Goal: Task Accomplishment & Management: Complete application form

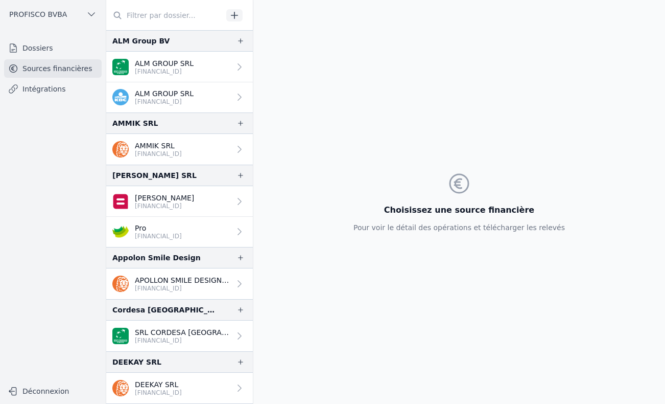
click at [35, 46] on link "Dossiers" at bounding box center [53, 48] width 98 height 18
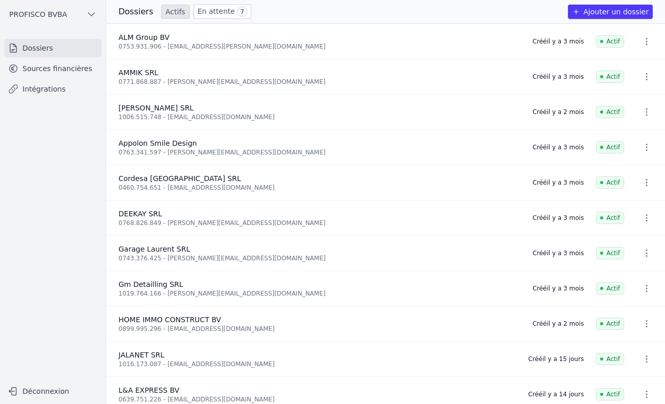
click at [215, 13] on link "En attente 7" at bounding box center [223, 11] width 58 height 15
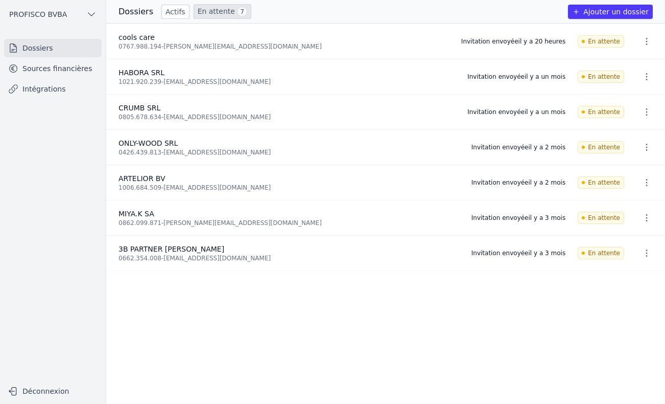
drag, startPoint x: 157, startPoint y: 16, endPoint x: 169, endPoint y: 18, distance: 11.8
click at [161, 16] on link "Actifs" at bounding box center [175, 12] width 28 height 14
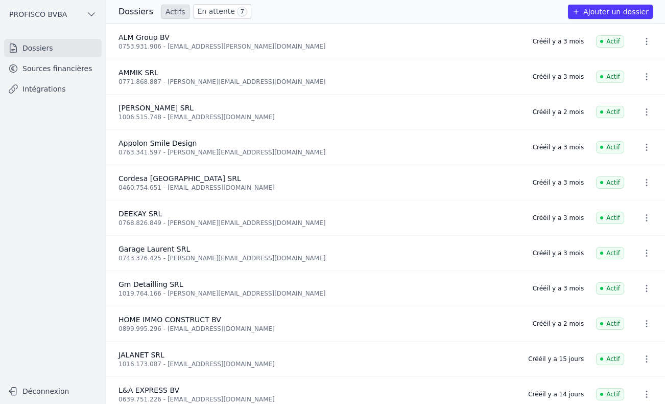
click at [624, 11] on button "Ajouter un dossier" at bounding box center [610, 12] width 85 height 14
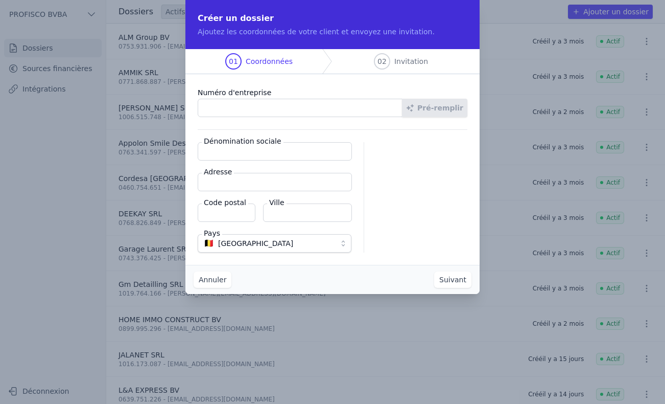
click at [239, 108] on input "Numéro d'entreprise" at bounding box center [300, 108] width 205 height 18
type input "0444.267.126"
click at [448, 108] on button "Pré-remplir" at bounding box center [434, 108] width 65 height 18
click at [225, 152] on input "Dénomination sociale" at bounding box center [275, 151] width 154 height 18
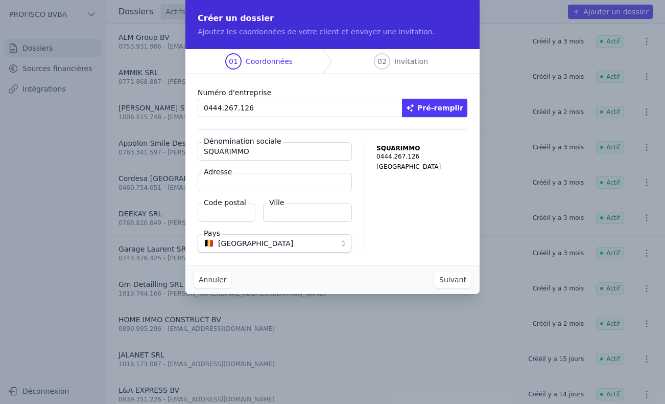
type input "SQUARIMMO"
click at [227, 185] on input "Adresse" at bounding box center [275, 182] width 154 height 18
type input "Square [PERSON_NAME]"
click at [229, 215] on input "Code postal" at bounding box center [227, 212] width 58 height 18
type input "1000"
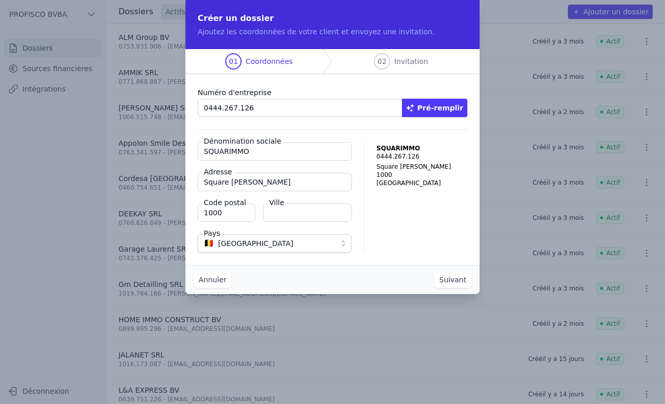
click at [302, 210] on input "Ville" at bounding box center [307, 212] width 89 height 18
type input "bruxelles"
click at [451, 231] on div "SQUARIMMO 0444.267.126 Square Marie-Louise 1000 bruxelles Belgique" at bounding box center [421, 197] width 91 height 110
click at [453, 277] on button "Suivant" at bounding box center [452, 279] width 37 height 16
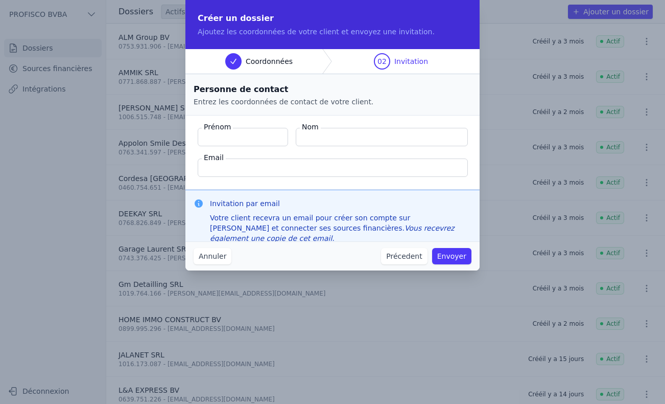
click at [416, 254] on button "Précedent" at bounding box center [404, 256] width 46 height 16
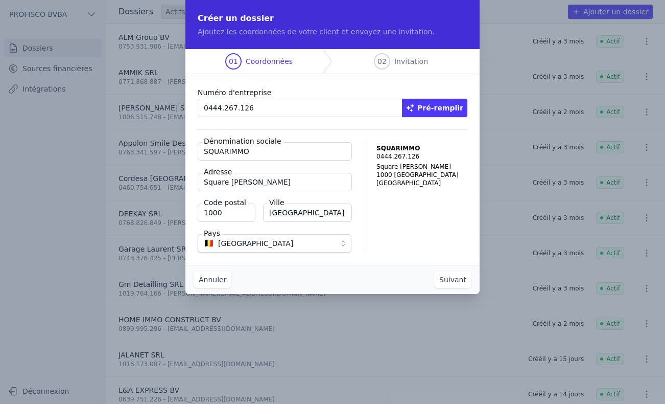
click at [260, 151] on input "SQUARIMMO" at bounding box center [275, 151] width 154 height 18
type input "SQUARIMMO SA"
click at [446, 285] on button "Suivant" at bounding box center [452, 279] width 37 height 16
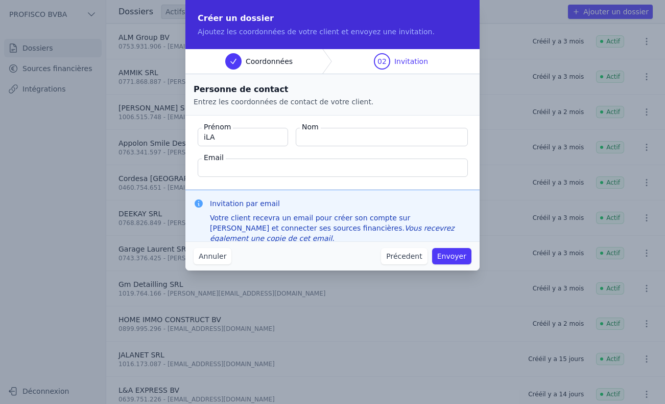
type input "iLAN"
drag, startPoint x: 248, startPoint y: 136, endPoint x: 67, endPoint y: 123, distance: 181.8
click at [84, 128] on div "Créer un dossier Ajoutez les coordonnées de votre client et envoyez une invitat…" at bounding box center [332, 202] width 665 height 404
type input "Ilan"
click at [346, 133] on input "Nom" at bounding box center [382, 137] width 172 height 18
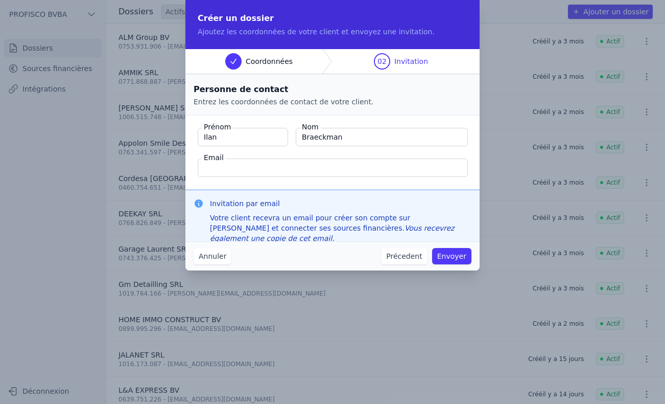
type input "Braeckman"
click at [351, 169] on input "Email" at bounding box center [333, 167] width 270 height 18
click at [415, 252] on button "Précedent" at bounding box center [404, 256] width 46 height 16
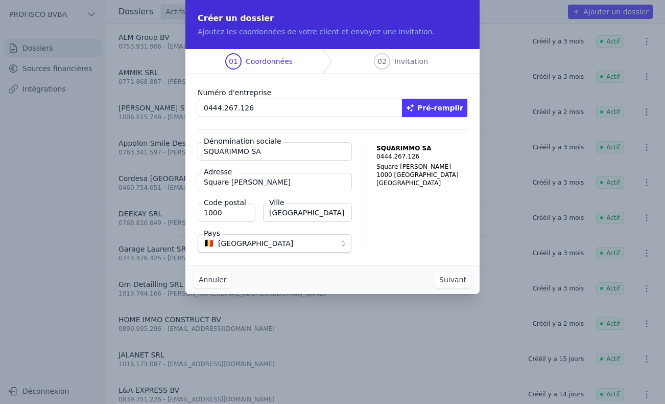
drag, startPoint x: 274, startPoint y: 108, endPoint x: 189, endPoint y: 155, distance: 97.4
click at [168, 137] on div "Créer un dossier Ajoutez les coordonnées de votre client et envoyez une invitat…" at bounding box center [332, 202] width 665 height 404
click at [201, 282] on button "Annuler" at bounding box center [213, 279] width 38 height 16
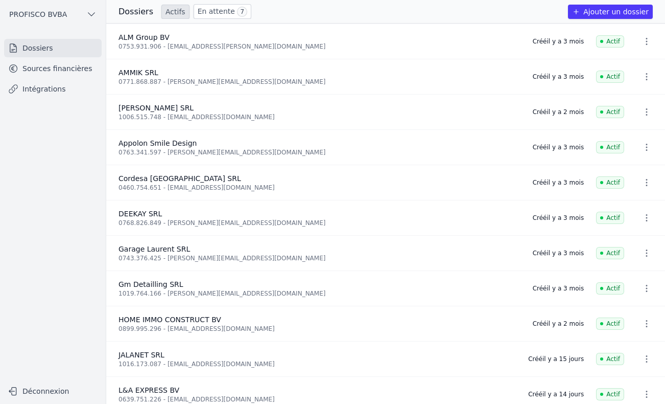
click at [617, 10] on button "Ajouter un dossier" at bounding box center [610, 12] width 85 height 14
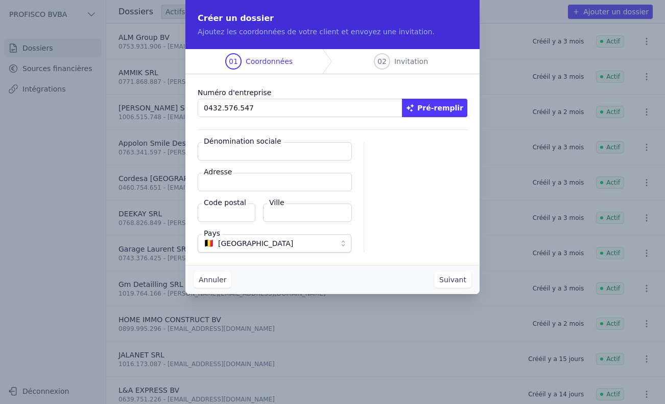
type input "0432.576.547"
click at [414, 109] on icon "button" at bounding box center [410, 108] width 8 height 8
click at [227, 152] on input "Dénomination sociale" at bounding box center [275, 151] width 154 height 18
type input "SQUARIMMO SA"
click at [238, 183] on input "Adresse" at bounding box center [275, 182] width 154 height 18
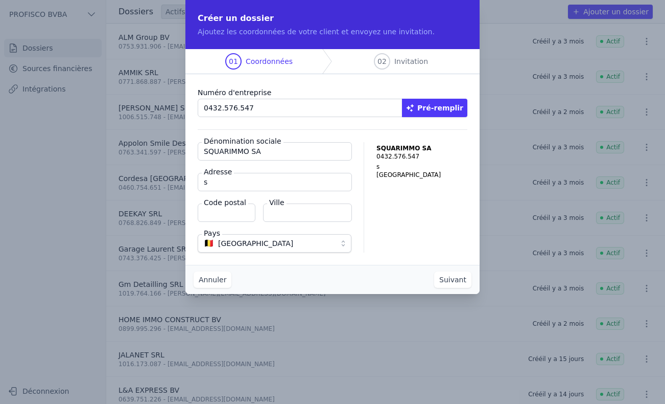
type input "Square Marie-Louise"
click at [240, 212] on input "Code postal" at bounding box center [227, 212] width 58 height 18
type input "1000"
click at [292, 214] on input "Ville" at bounding box center [307, 212] width 89 height 18
type input "Bruxelles"
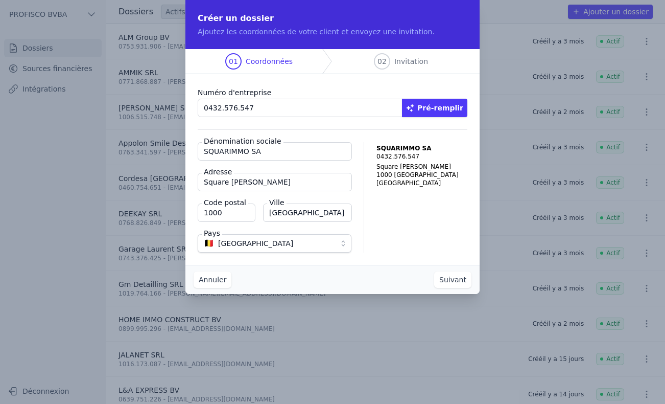
click at [285, 182] on input "Square Marie-Louise" at bounding box center [275, 182] width 154 height 18
type input "Square Marie-Louise 69"
click at [460, 279] on button "Suivant" at bounding box center [452, 279] width 37 height 16
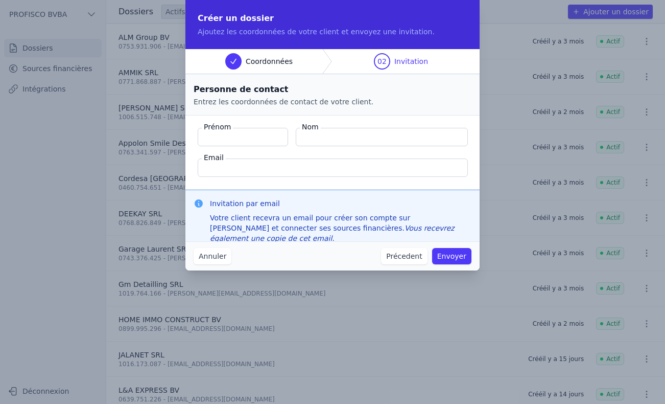
click at [234, 137] on input "Prénom" at bounding box center [243, 137] width 90 height 18
type input "Ilan"
click at [334, 139] on input "Nom" at bounding box center [382, 137] width 172 height 18
type input "Braeckman"
click at [283, 171] on input "Email" at bounding box center [333, 167] width 270 height 18
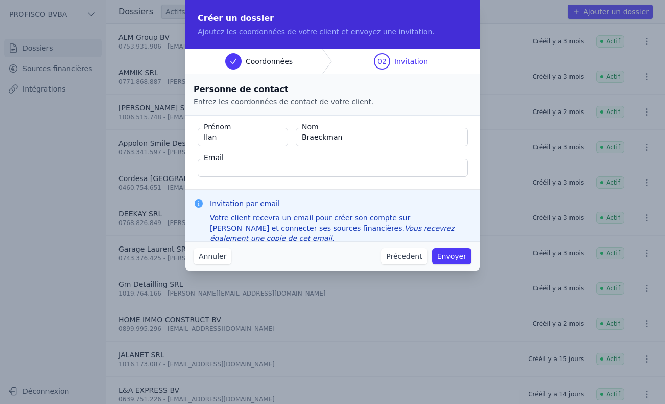
click at [250, 166] on input "Email" at bounding box center [333, 167] width 270 height 18
paste input "ilan.braeckman@squarimmo.com>"
type input "ilan.braeckman@squarimmo.com"
click at [454, 257] on button "Envoyer" at bounding box center [451, 256] width 39 height 16
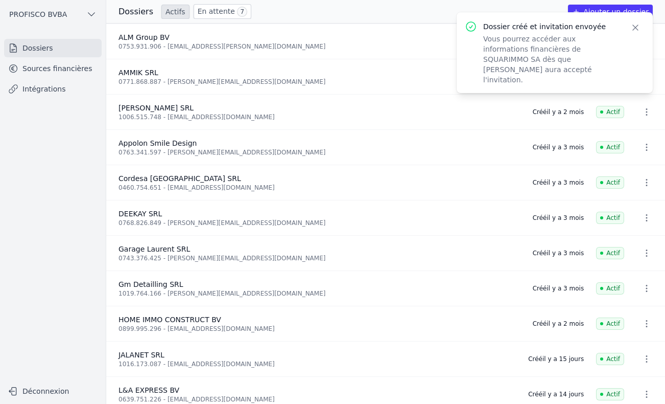
click at [223, 10] on link "En attente 7" at bounding box center [223, 11] width 58 height 15
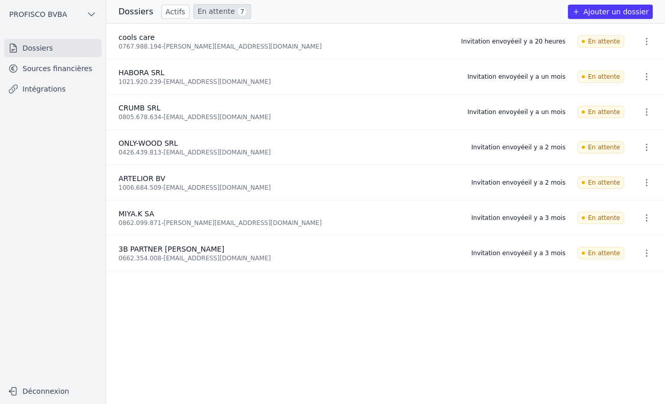
click at [214, 15] on link "En attente 7" at bounding box center [223, 11] width 58 height 15
click at [164, 13] on link "Actifs" at bounding box center [175, 12] width 28 height 14
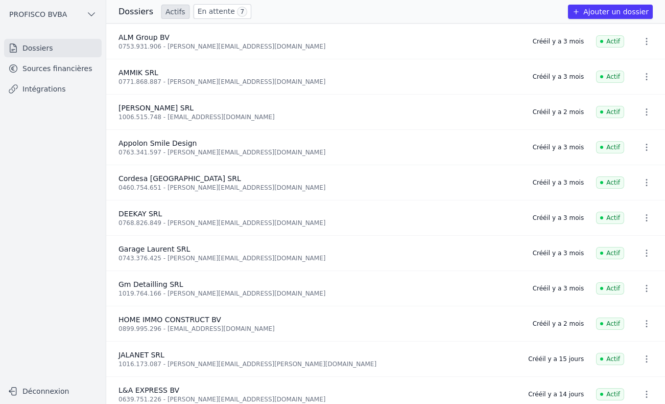
click at [12, 74] on link "Sources financières" at bounding box center [53, 68] width 98 height 18
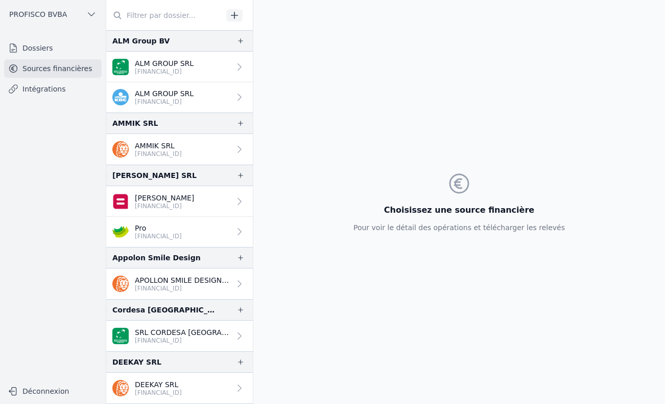
click at [44, 46] on link "Dossiers" at bounding box center [53, 48] width 98 height 18
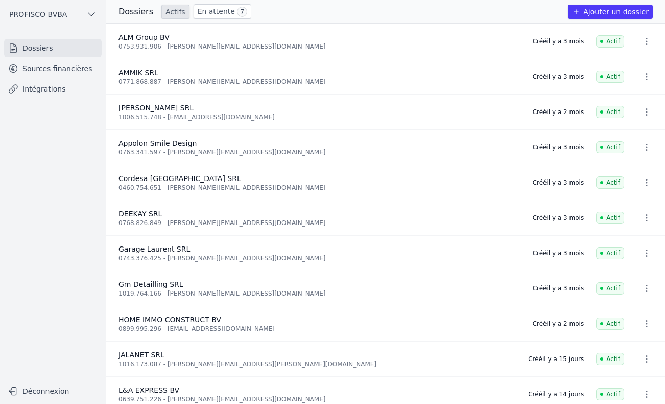
click at [218, 12] on link "En attente 7" at bounding box center [223, 11] width 58 height 15
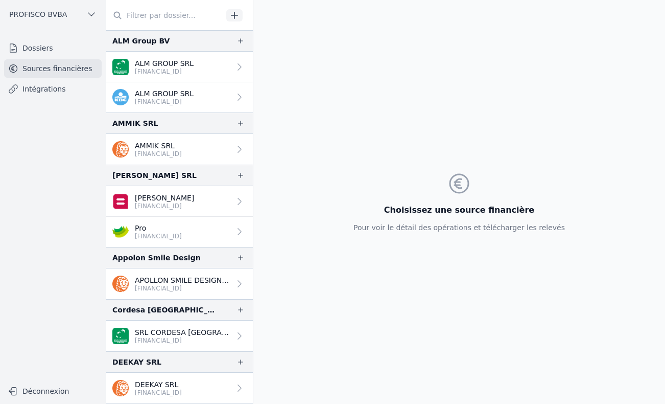
click at [33, 51] on link "Dossiers" at bounding box center [53, 48] width 98 height 18
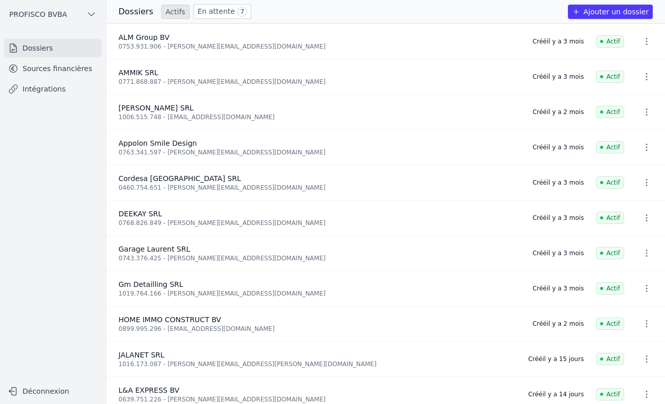
click at [598, 13] on button "Ajouter un dossier" at bounding box center [610, 12] width 85 height 14
click at [216, 11] on link "En attente 7" at bounding box center [223, 11] width 58 height 15
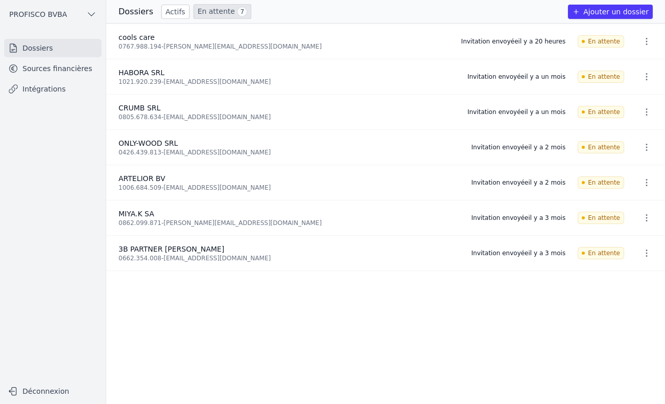
click at [630, 9] on button "Ajouter un dossier" at bounding box center [610, 12] width 85 height 14
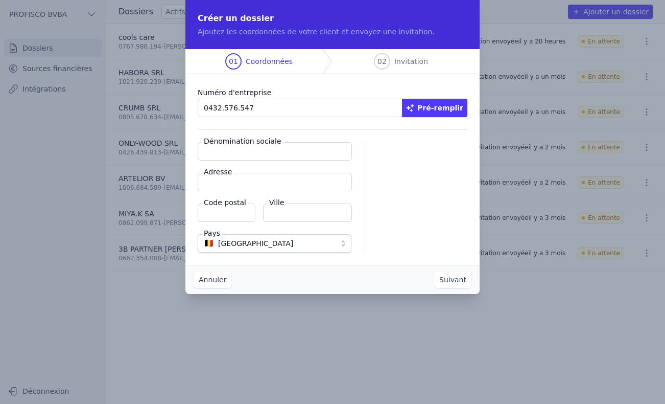
type input "0432.576.547"
drag, startPoint x: 436, startPoint y: 102, endPoint x: 404, endPoint y: 114, distance: 34.4
click at [436, 102] on button "Pré-remplir" at bounding box center [434, 108] width 65 height 18
click at [225, 151] on input "Dénomination sociale" at bounding box center [275, 151] width 154 height 18
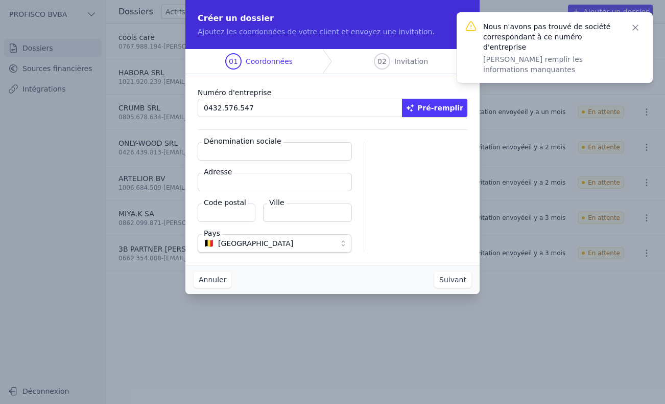
click at [238, 151] on input "Dénomination sociale" at bounding box center [275, 151] width 154 height 18
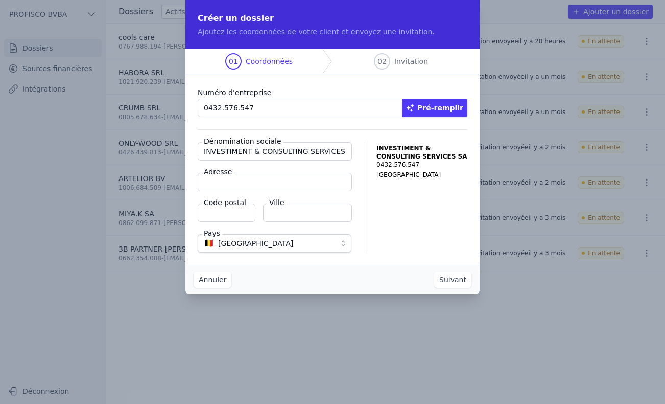
scroll to position [0, 1]
type input "INVESTIMENT & CONSULTING SERVICES SA"
click at [227, 181] on input "Adresse" at bounding box center [275, 182] width 154 height 18
type input "Square [PERSON_NAME] 69"
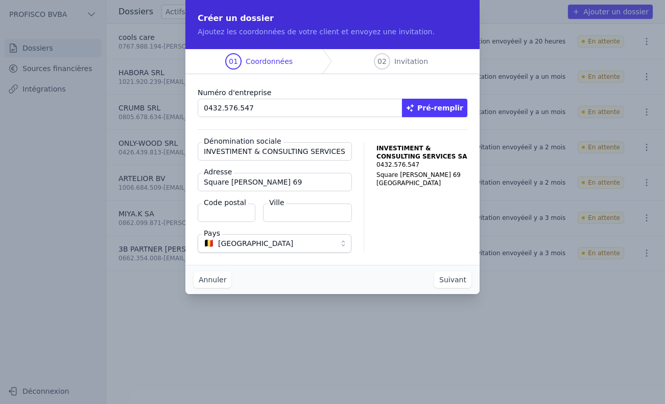
click at [216, 212] on input "Code postal" at bounding box center [227, 212] width 58 height 18
type input "1000"
click at [323, 212] on input "Ville" at bounding box center [307, 212] width 89 height 18
type input "[GEOGRAPHIC_DATA]"
click at [459, 278] on button "Suivant" at bounding box center [452, 279] width 37 height 16
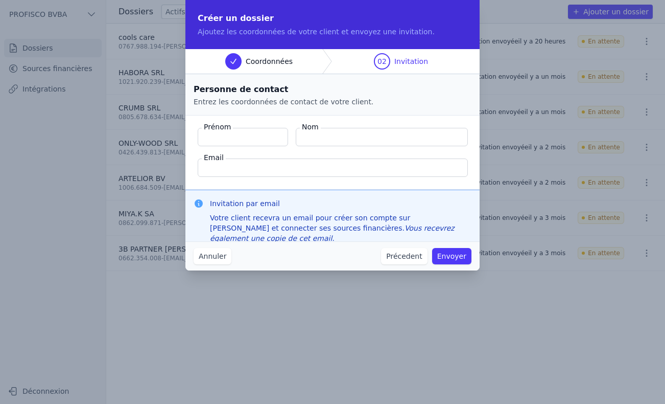
click at [238, 135] on input "Prénom" at bounding box center [243, 137] width 90 height 18
type input "O"
type input "Ilan"
click at [324, 139] on input "Nom" at bounding box center [382, 137] width 172 height 18
type input "Braeckman"
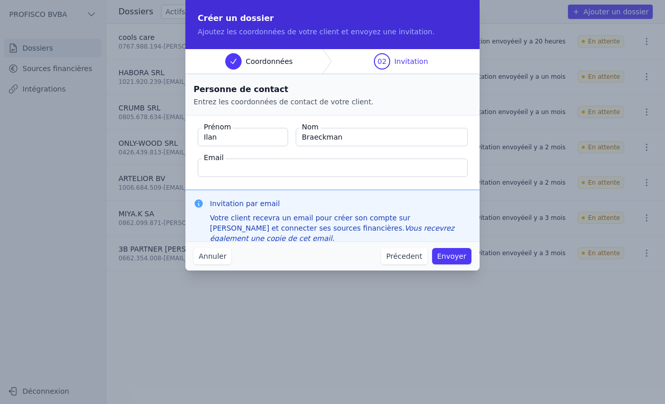
click at [253, 164] on input "Email" at bounding box center [333, 167] width 270 height 18
paste input "ilan.braeckman@squarimmo.com>"
type input "ilan.braeckman@squarimmo.com"
click at [453, 256] on button "Envoyer" at bounding box center [451, 256] width 39 height 16
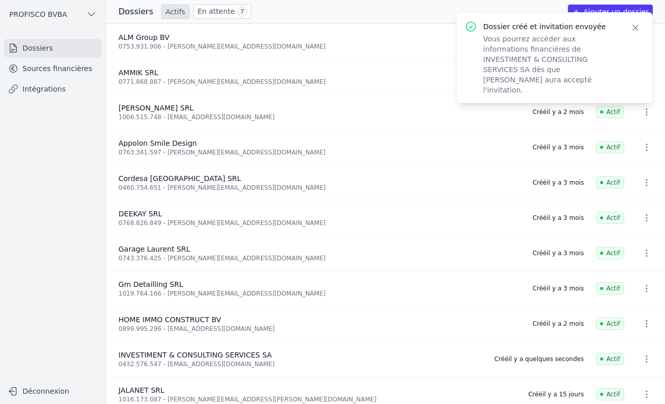
click at [547, 39] on p "Vous pourrez accéder aux informations financières de INVESTIMENT & CONSULTING S…" at bounding box center [550, 64] width 135 height 61
click at [69, 10] on button "PROFISCO BVBA" at bounding box center [53, 14] width 98 height 16
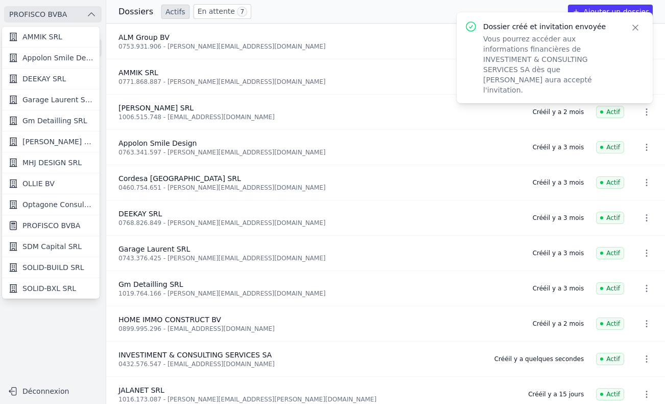
click at [68, 315] on div at bounding box center [332, 202] width 665 height 404
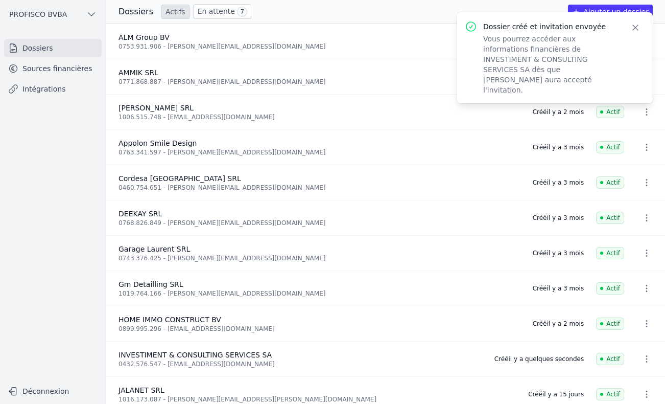
click at [209, 9] on link "En attente 7" at bounding box center [223, 11] width 58 height 15
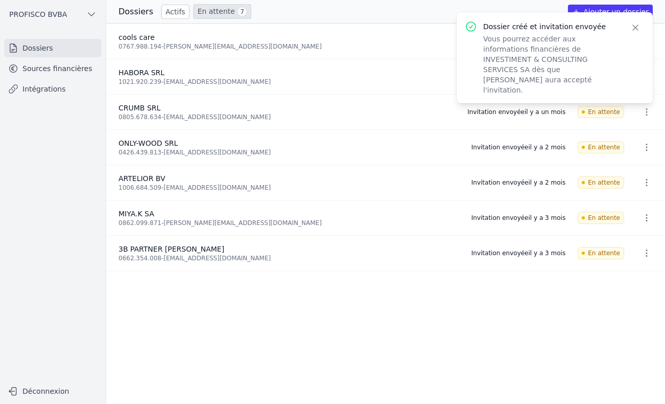
click at [636, 27] on icon "button" at bounding box center [635, 27] width 10 height 10
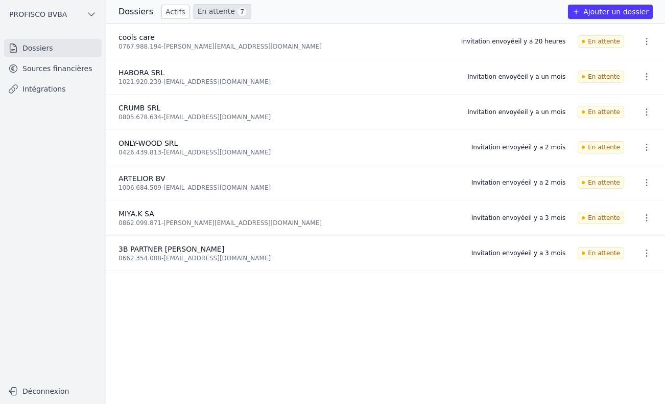
click at [41, 85] on link "Intégrations" at bounding box center [53, 89] width 98 height 18
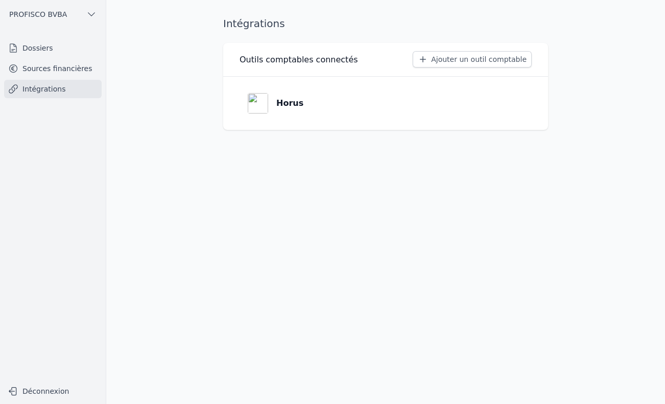
click at [42, 73] on link "Sources financières" at bounding box center [53, 68] width 98 height 18
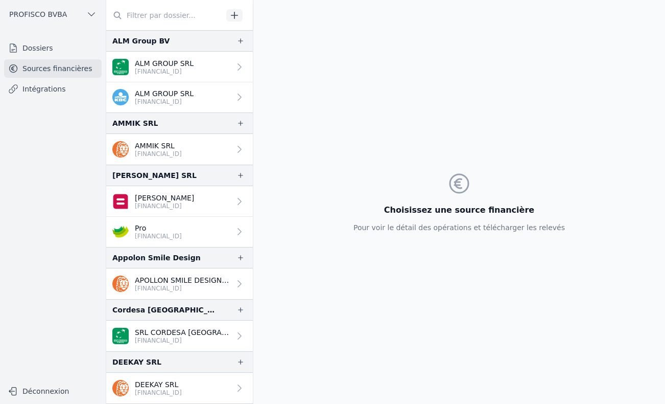
click at [171, 12] on input "text" at bounding box center [164, 15] width 116 height 18
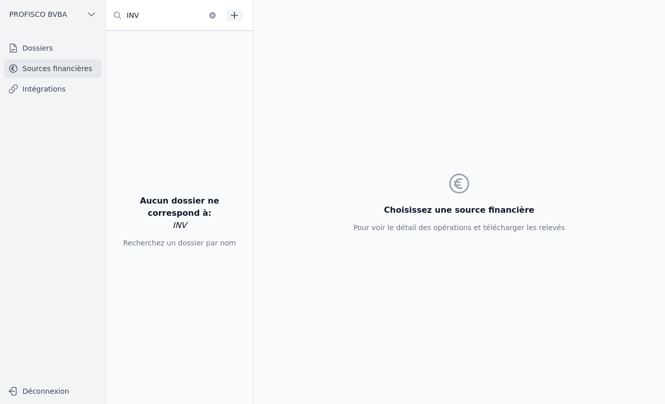
type input "INV"
click at [36, 51] on link "Dossiers" at bounding box center [53, 48] width 98 height 18
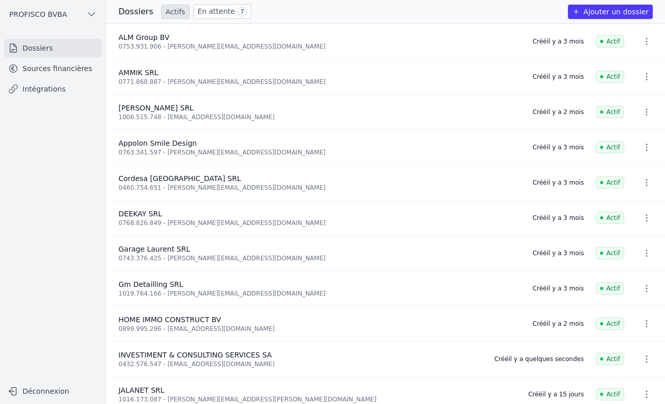
drag, startPoint x: 35, startPoint y: 50, endPoint x: 58, endPoint y: 39, distance: 25.8
click at [35, 50] on link "Dossiers" at bounding box center [53, 48] width 98 height 18
click at [132, 8] on h3 "Dossiers" at bounding box center [136, 12] width 35 height 12
click at [156, 14] on div "Dossiers Actifs En attente 7" at bounding box center [185, 11] width 133 height 15
click at [167, 12] on link "Actifs" at bounding box center [175, 12] width 28 height 14
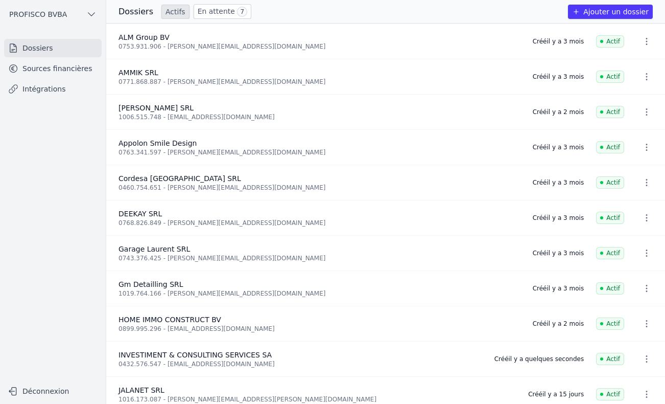
click at [167, 9] on link "Actifs" at bounding box center [175, 12] width 28 height 14
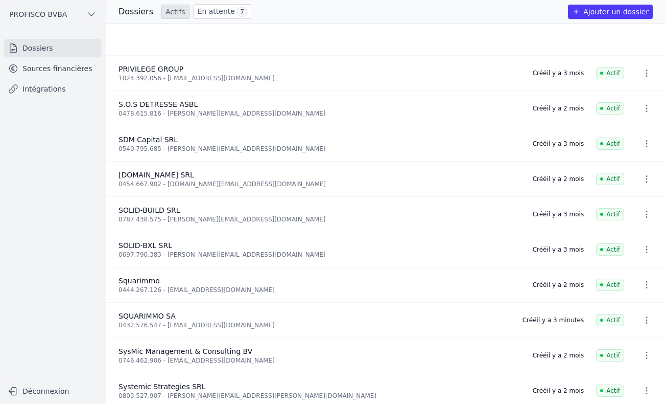
scroll to position [1033, 0]
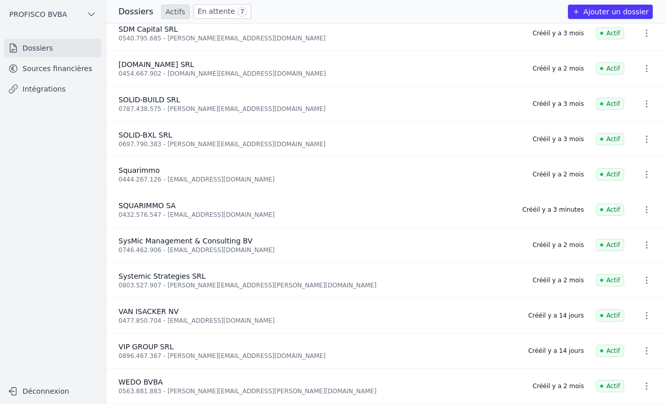
click at [645, 204] on icon "button" at bounding box center [647, 209] width 10 height 10
click at [535, 245] on div at bounding box center [332, 202] width 665 height 404
click at [642, 244] on icon "button" at bounding box center [647, 245] width 10 height 10
drag, startPoint x: 165, startPoint y: 199, endPoint x: 183, endPoint y: 201, distance: 17.9
click at [166, 199] on div at bounding box center [332, 202] width 665 height 404
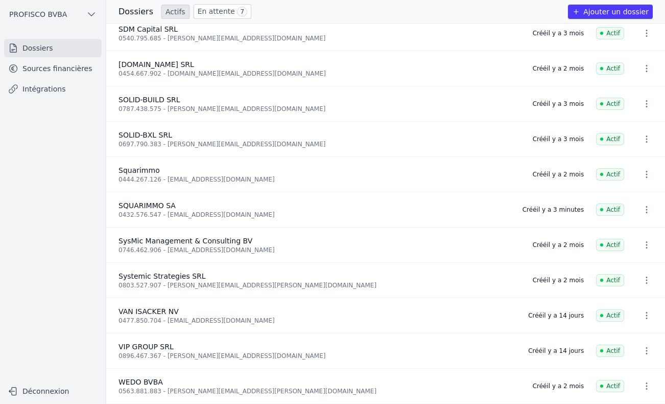
drag, startPoint x: 197, startPoint y: 211, endPoint x: 379, endPoint y: 241, distance: 184.2
click at [202, 212] on div "0432.576.547 - ilan.braeckman@squarimmo.com" at bounding box center [315, 214] width 392 height 8
click at [642, 206] on icon "button" at bounding box center [647, 209] width 10 height 10
click at [614, 229] on button "Supprimer" at bounding box center [628, 228] width 64 height 20
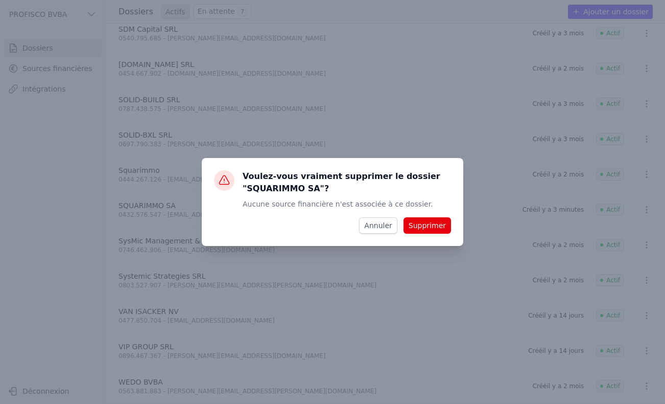
click at [420, 226] on button "Supprimer" at bounding box center [428, 225] width 48 height 16
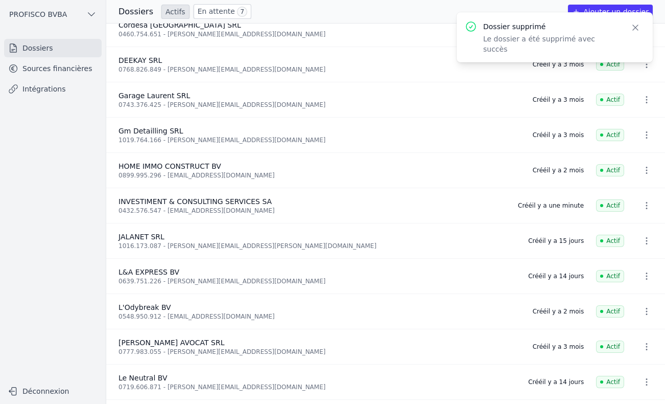
scroll to position [130, 0]
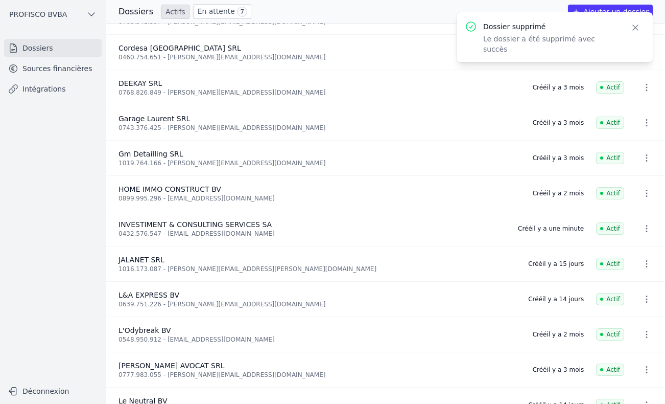
click at [634, 27] on icon "button" at bounding box center [635, 27] width 10 height 10
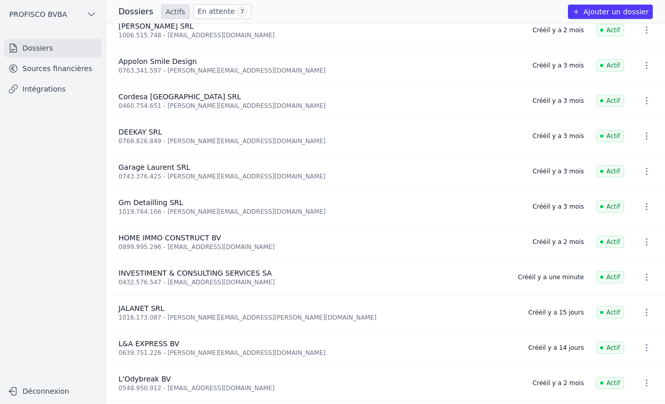
scroll to position [79, 0]
